Goal: Task Accomplishment & Management: Manage account settings

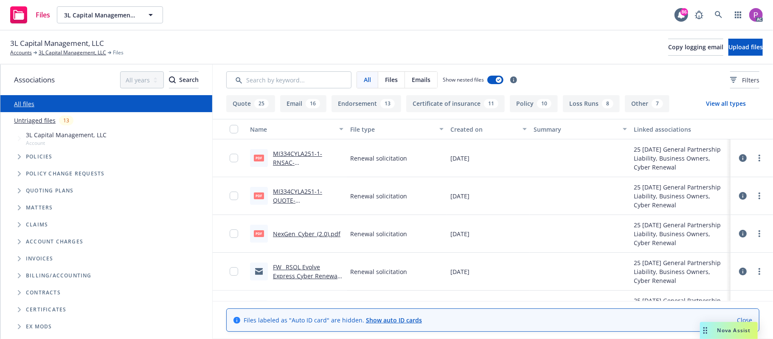
drag, startPoint x: 33, startPoint y: 119, endPoint x: 84, endPoint y: 109, distance: 51.4
click at [33, 118] on link "Untriaged files" at bounding box center [35, 120] width 42 height 9
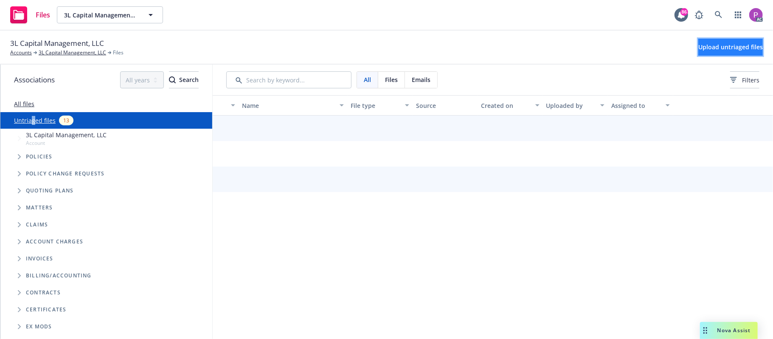
click at [722, 44] on span "Upload untriaged files" at bounding box center [730, 47] width 65 height 8
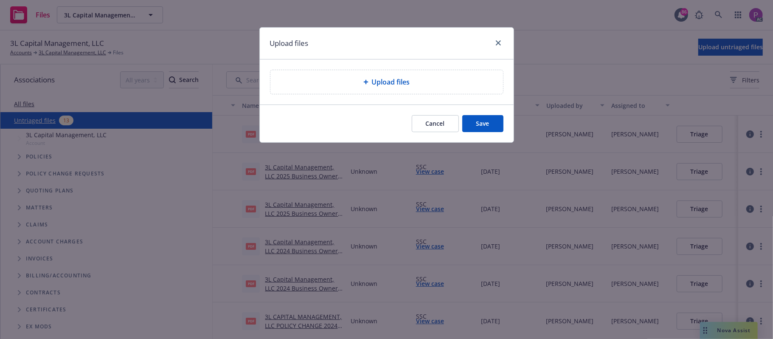
click at [438, 79] on div "Upload files" at bounding box center [386, 82] width 219 height 10
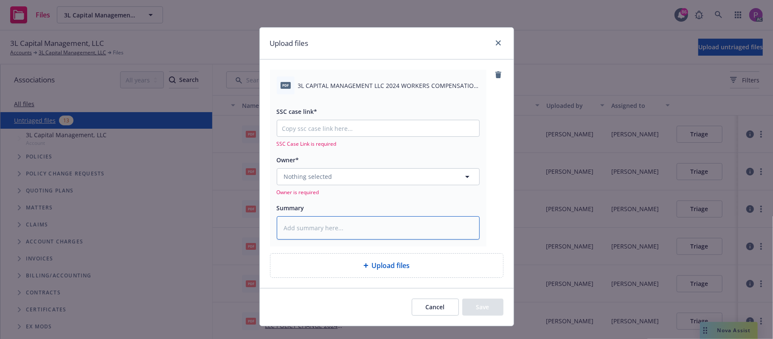
click at [332, 231] on textarea at bounding box center [378, 228] width 203 height 24
paste textarea "3L CAPITAL MANAGEMENT LLC 2024 WORKERS COMPENSATION NOTICE OF CANCELLATION EFF.…"
type textarea "x"
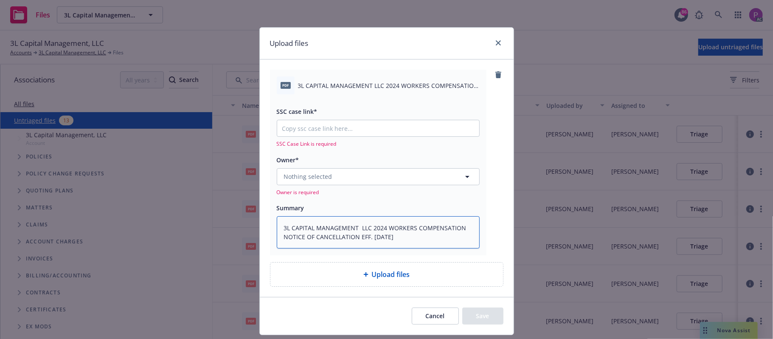
type textarea "3L CAPITAL MANAGEMENT LLC 2024 WORKERS COMPENSATION NOTICE OF CANCELLATION EFF.…"
click at [389, 126] on input "SSC case link*" at bounding box center [378, 128] width 202 height 16
paste input "[URL][DOMAIN_NAME]"
type textarea "x"
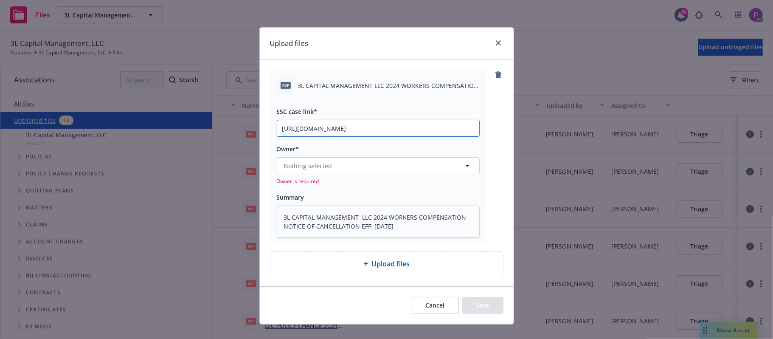
type input "[URL][DOMAIN_NAME]"
click at [375, 165] on button "Nothing selected" at bounding box center [378, 165] width 203 height 17
click at [375, 177] on div "Nothing selected Owner is required" at bounding box center [378, 171] width 203 height 28
click at [369, 167] on button "Nothing selected" at bounding box center [378, 165] width 203 height 17
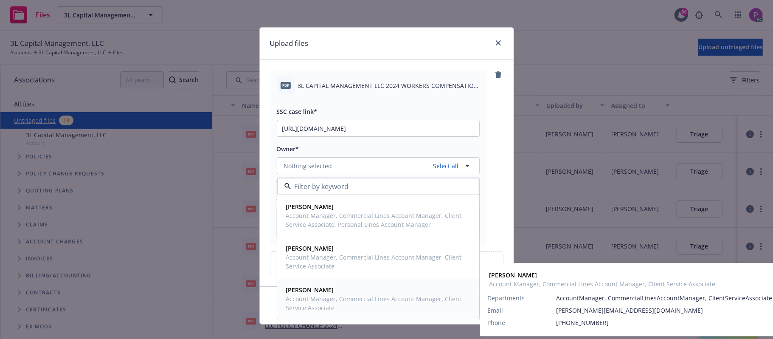
click at [326, 296] on span "Account Manager, Commercial Lines Account Manager, Client Service Associate" at bounding box center [377, 303] width 182 height 18
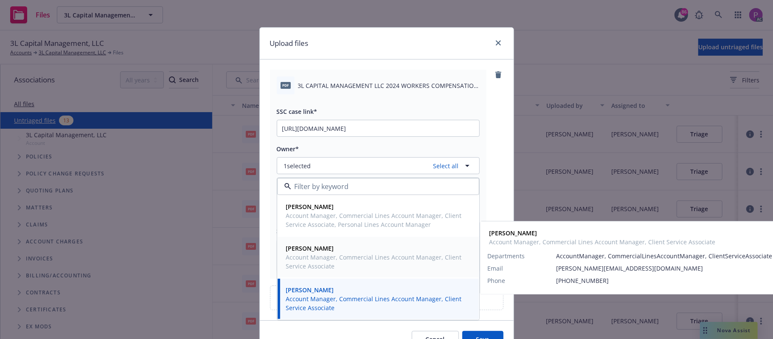
click at [328, 260] on span "Account Manager, Commercial Lines Account Manager, Client Service Associate" at bounding box center [377, 261] width 182 height 18
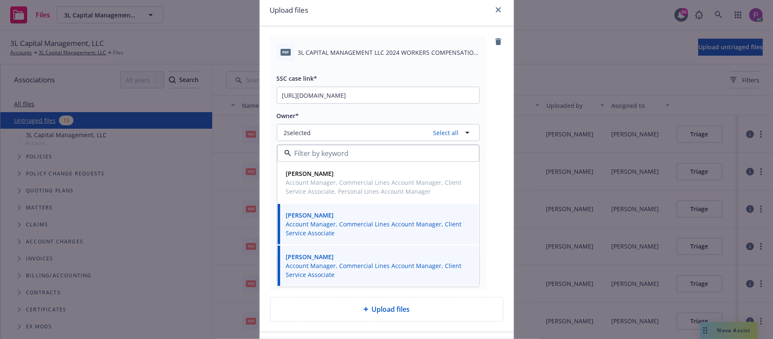
scroll to position [92, 0]
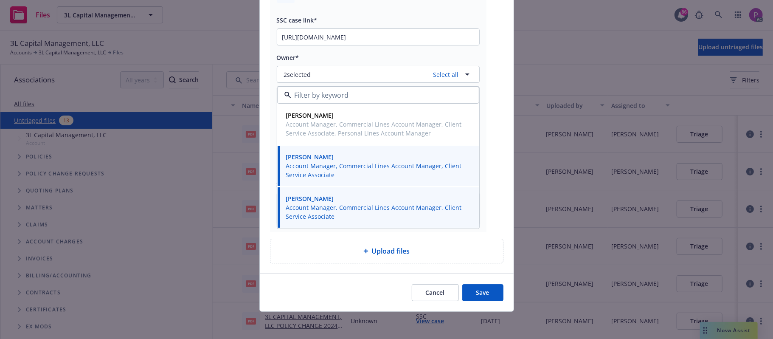
click at [462, 287] on button "Save" at bounding box center [482, 292] width 41 height 17
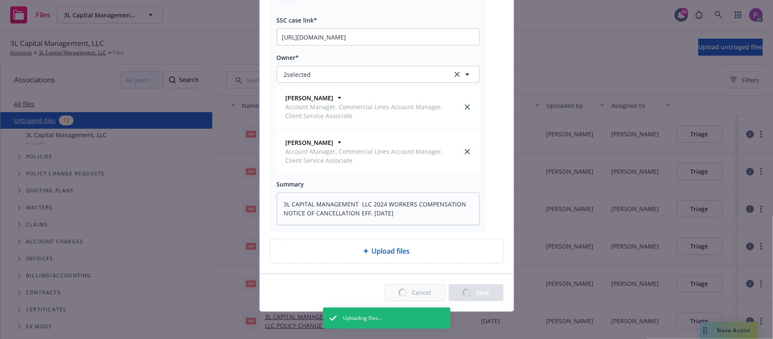
type textarea "x"
